Goal: Navigation & Orientation: Find specific page/section

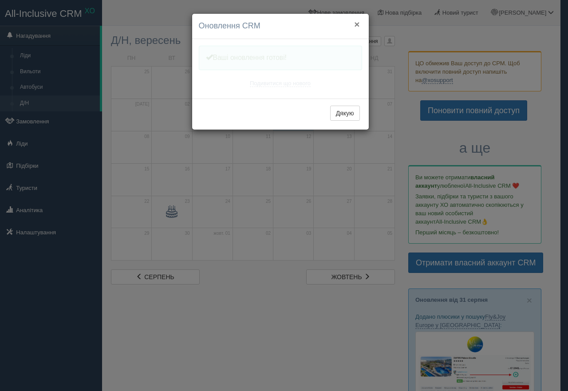
click at [355, 20] on button "×" at bounding box center [356, 24] width 5 height 9
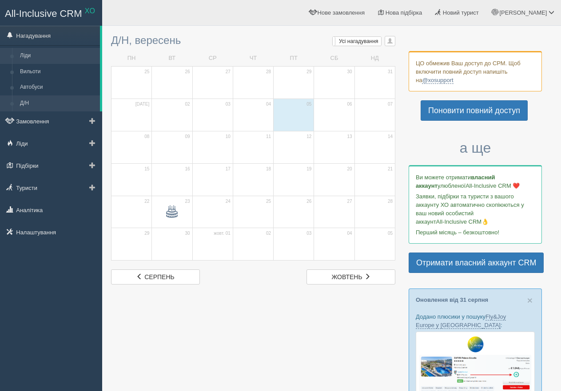
click at [28, 53] on link "Ліди" at bounding box center [58, 56] width 84 height 16
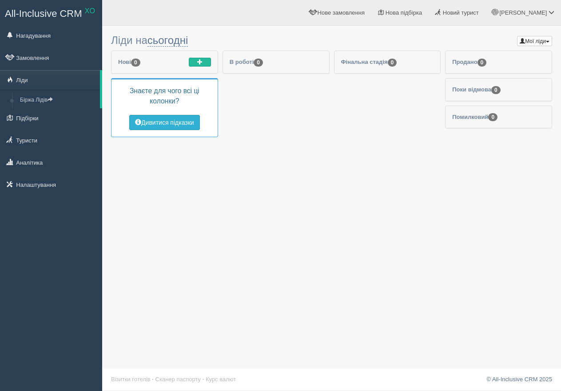
click at [169, 121] on button "Дивитися підказки" at bounding box center [164, 122] width 71 height 15
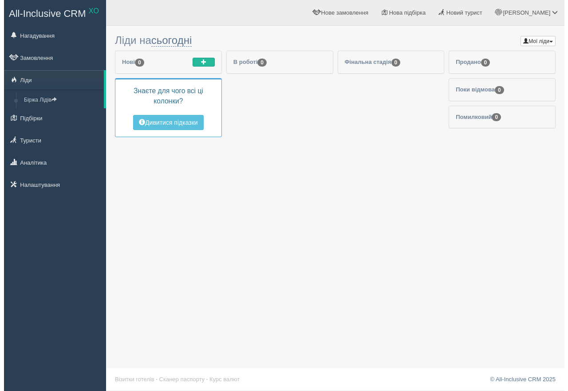
scroll to position [1, 0]
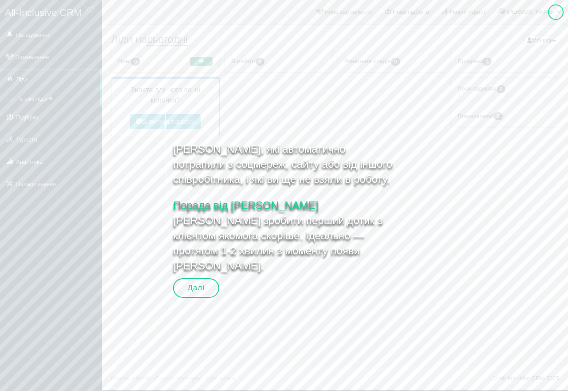
click at [207, 60] on button "button" at bounding box center [201, 61] width 22 height 9
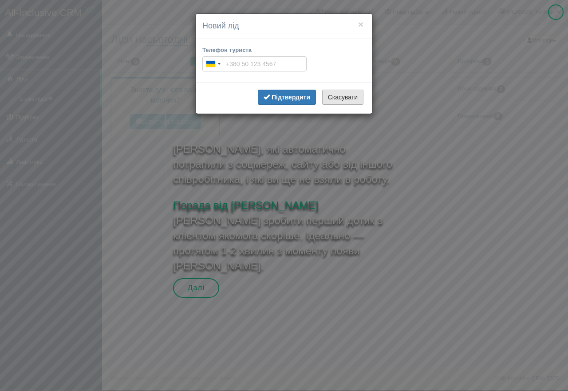
click at [346, 96] on button "Скасувати" at bounding box center [342, 97] width 41 height 15
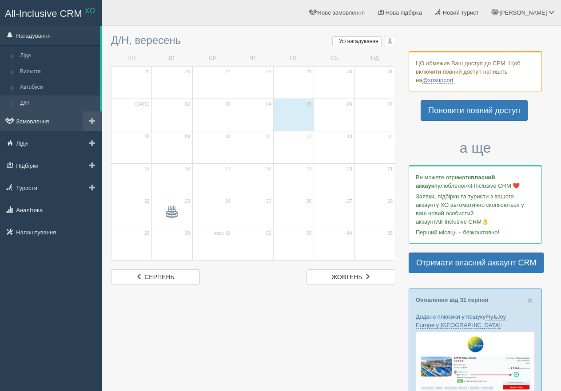
click at [30, 122] on link "Замовлення" at bounding box center [51, 121] width 102 height 20
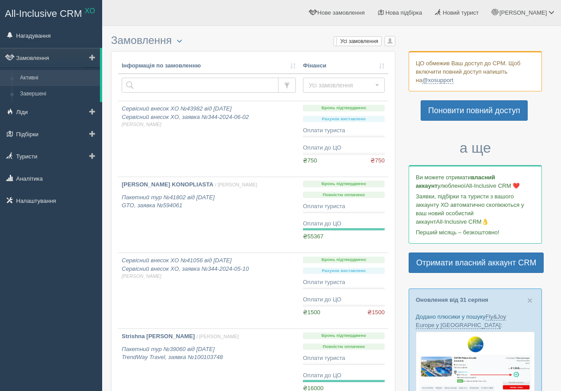
click at [29, 72] on link "Активні" at bounding box center [58, 78] width 84 height 16
